Goal: Check status: Check status

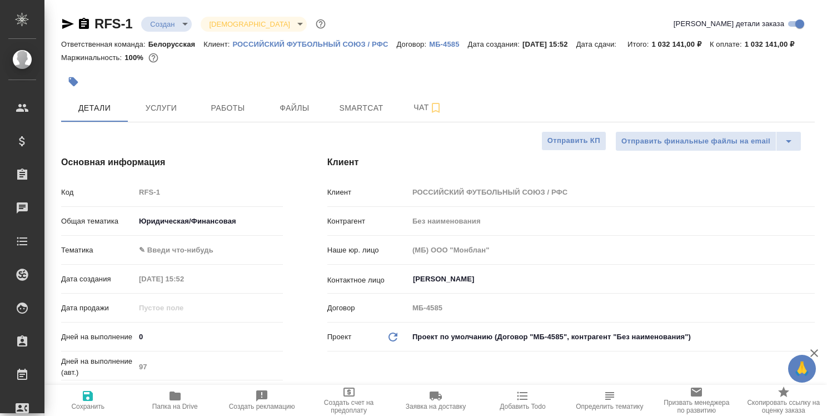
select select "RU"
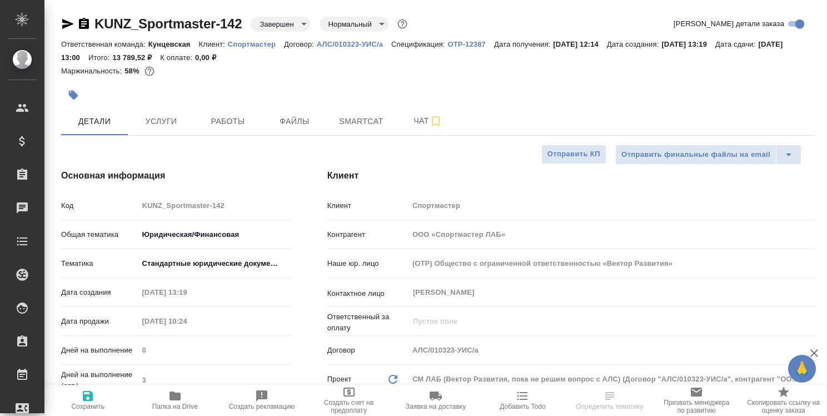
select select "RU"
type input "[PERSON_NAME]"
click at [364, 127] on span "Smartcat" at bounding box center [360, 121] width 53 height 14
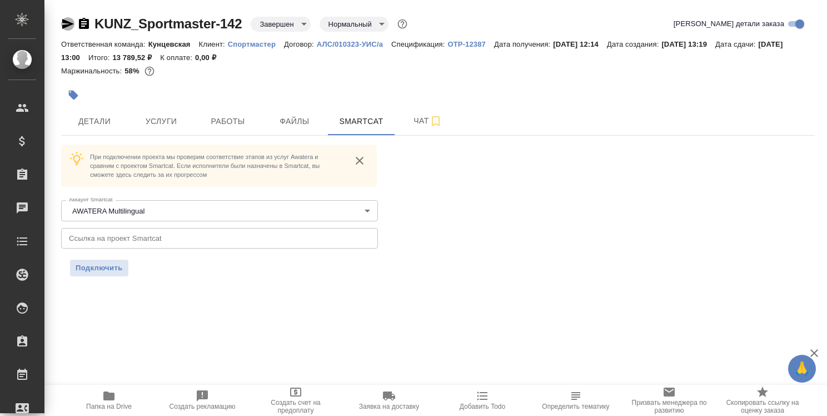
click at [63, 27] on icon "button" at bounding box center [68, 24] width 12 height 10
click at [96, 116] on span "Детали" at bounding box center [94, 121] width 53 height 14
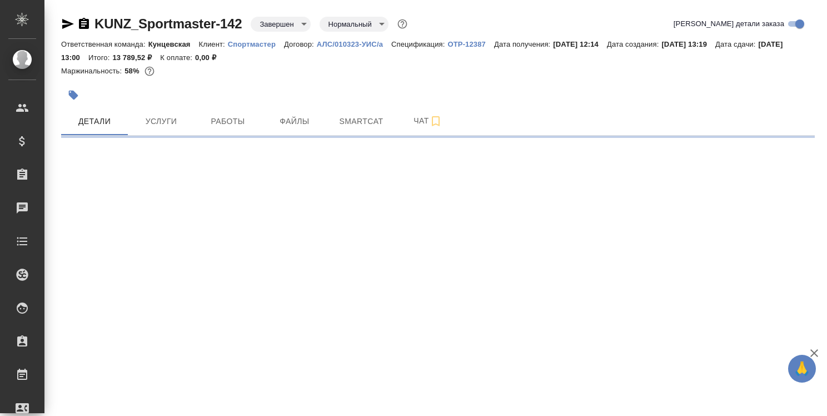
select select "RU"
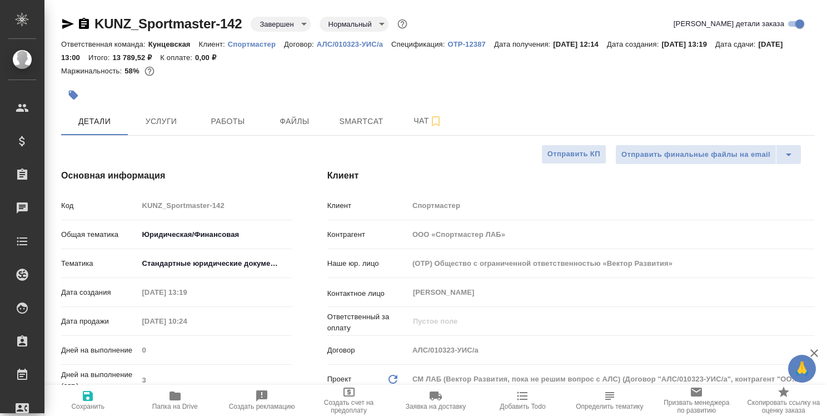
type textarea "x"
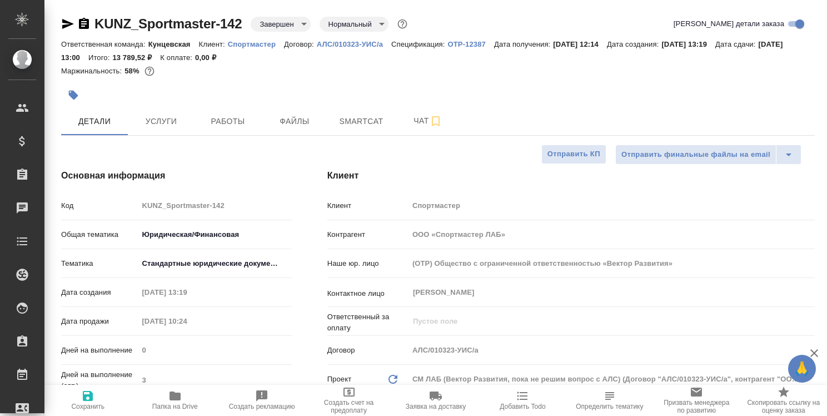
type textarea "x"
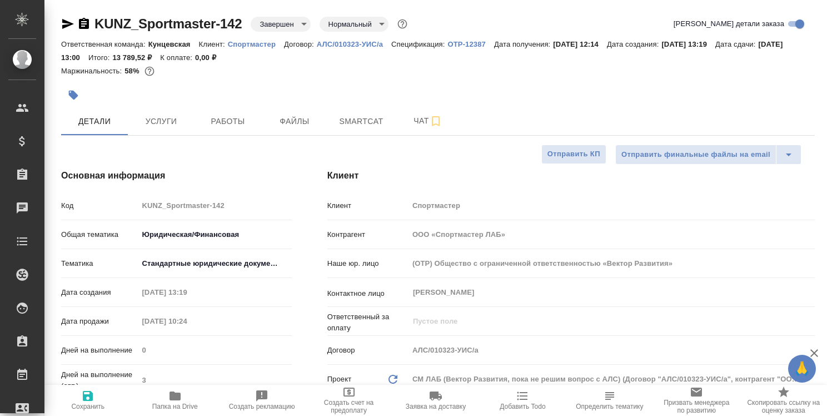
type textarea "x"
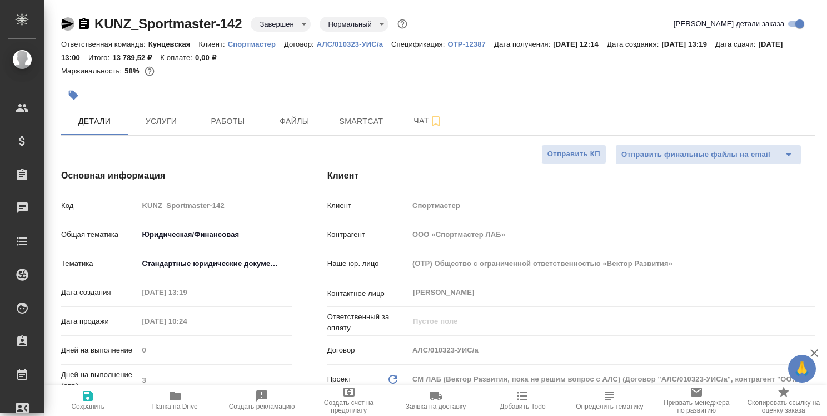
click at [67, 26] on icon "button" at bounding box center [68, 24] width 12 height 10
type textarea "x"
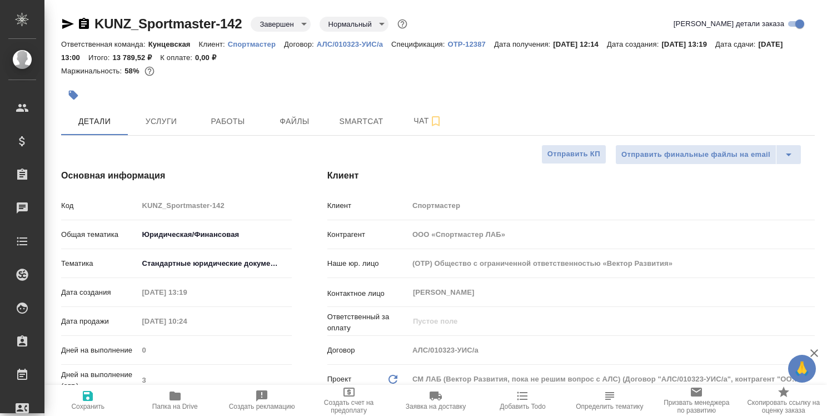
type textarea "x"
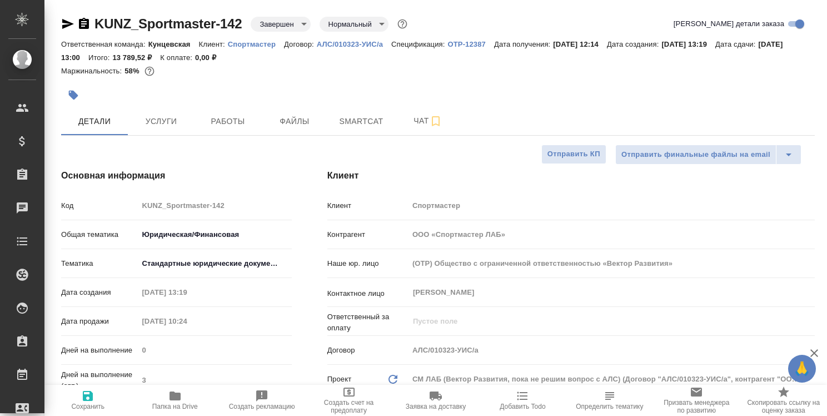
type textarea "x"
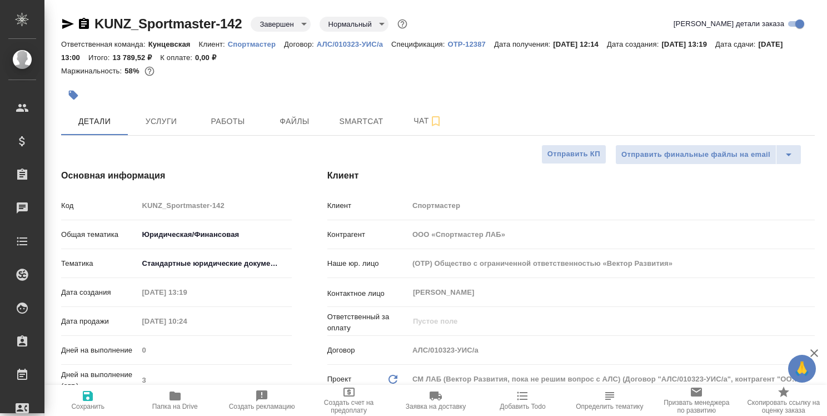
type textarea "x"
select select "RU"
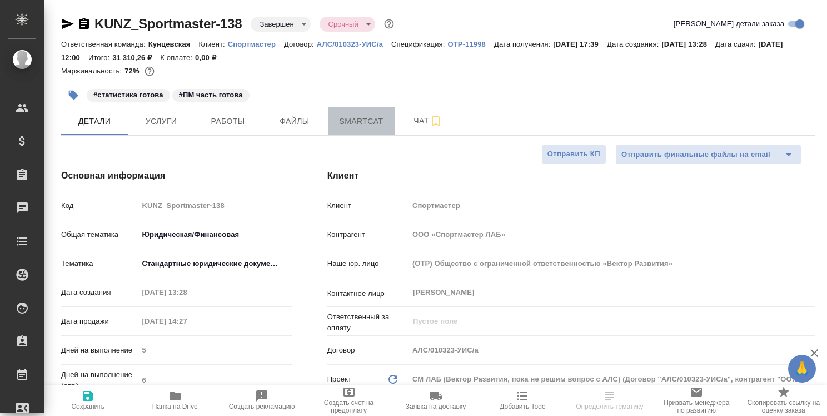
click at [373, 112] on button "Smartcat" at bounding box center [361, 121] width 67 height 28
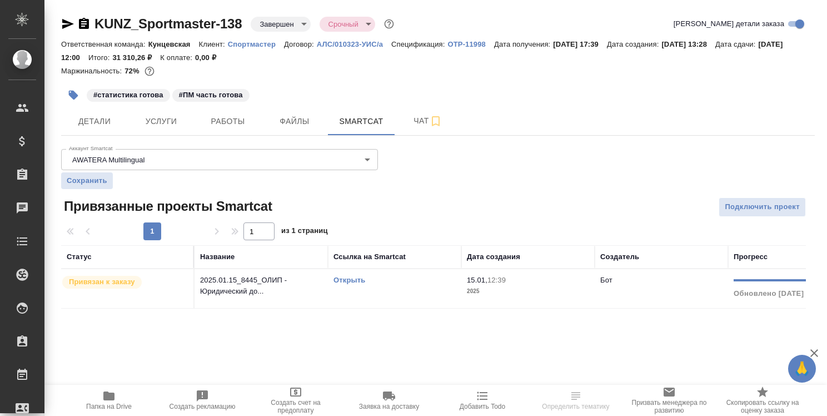
click at [362, 279] on link "Открыть" at bounding box center [349, 280] width 32 height 8
click at [233, 116] on span "Работы" at bounding box center [227, 121] width 53 height 14
